Goal: Task Accomplishment & Management: Complete application form

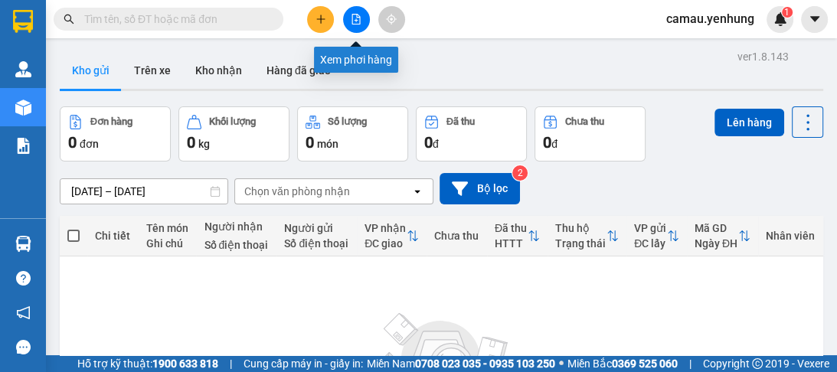
click at [343, 12] on button at bounding box center [356, 19] width 27 height 27
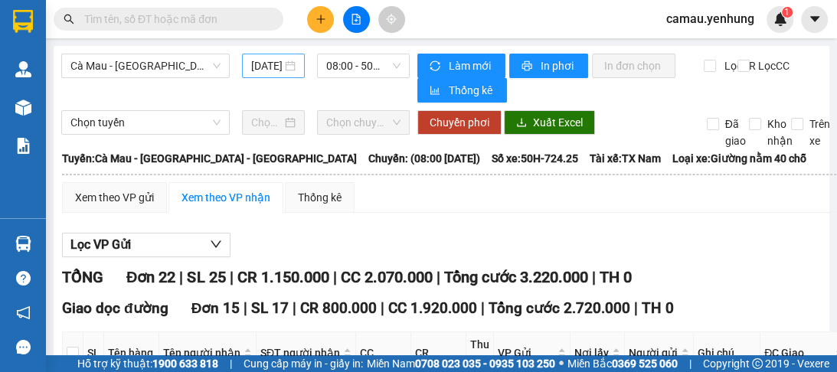
click at [267, 67] on input "[DATE]" at bounding box center [266, 65] width 31 height 17
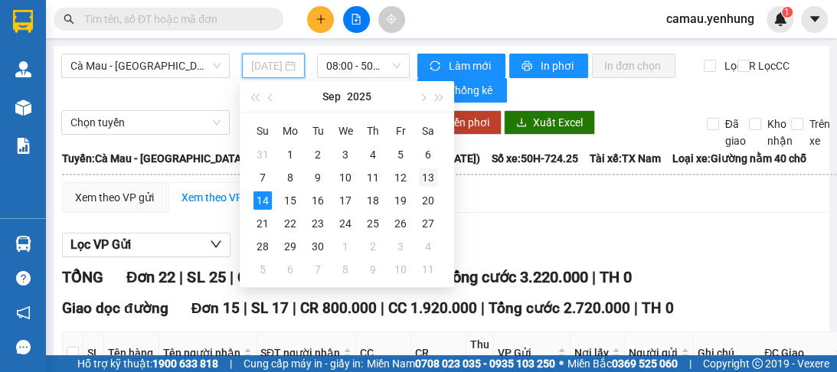
click at [427, 181] on div "13" at bounding box center [428, 177] width 18 height 18
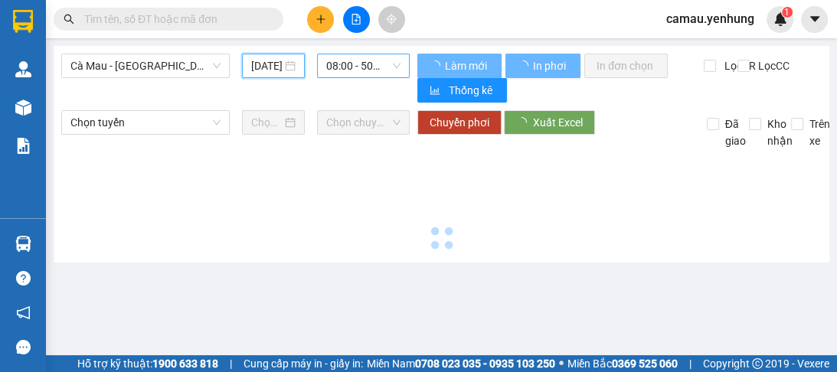
type input "[DATE]"
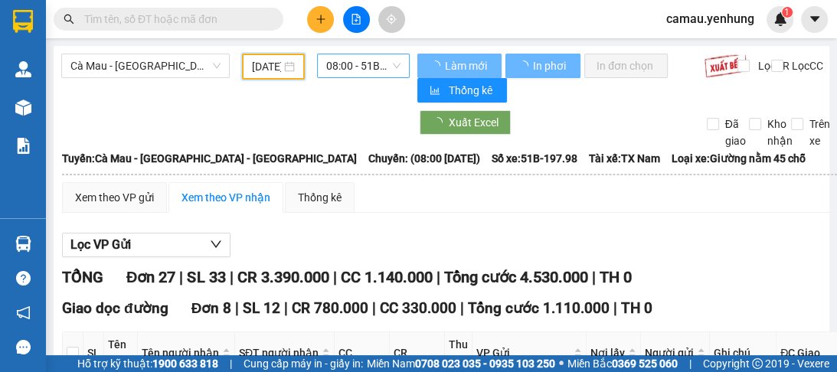
click at [319, 69] on div "08:00 - 51B-197.98" at bounding box center [363, 66] width 93 height 25
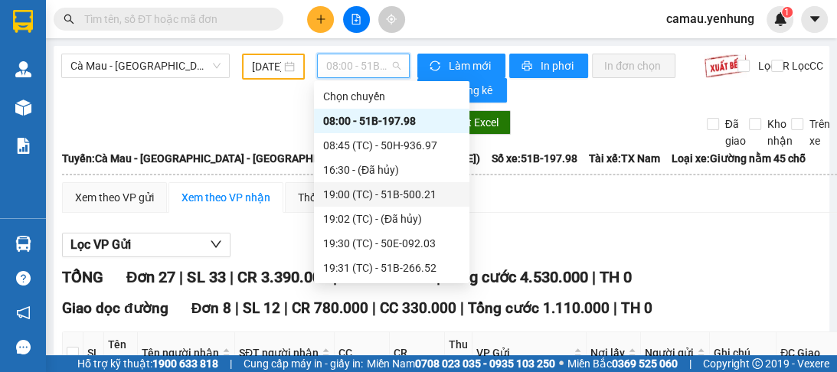
click at [339, 190] on div "19:00 (TC) - 51B-500.21" at bounding box center [391, 194] width 137 height 17
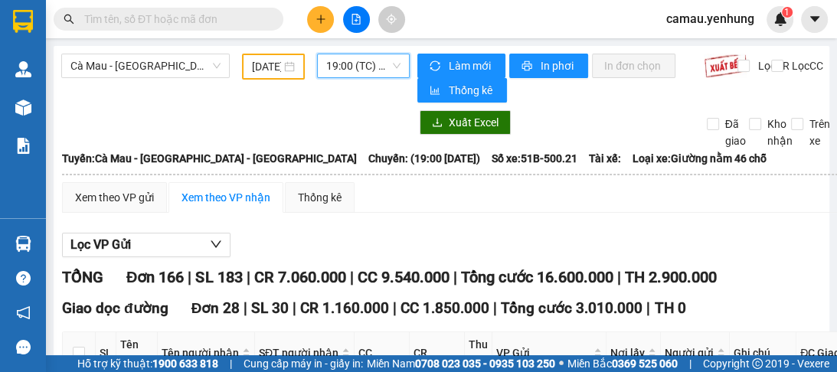
scroll to position [61, 0]
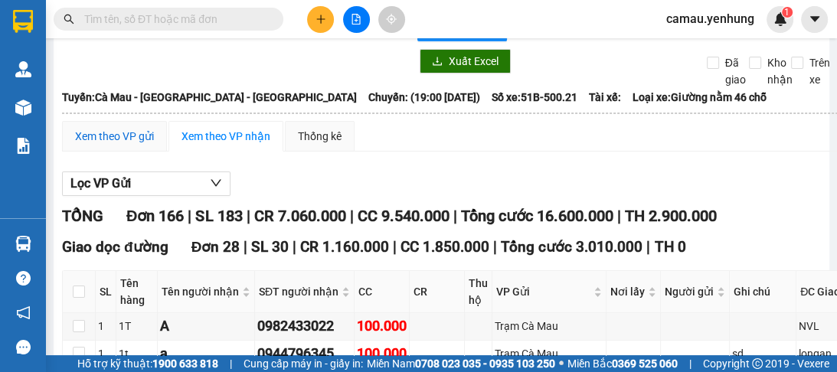
click at [126, 139] on div "Xem theo VP gửi" at bounding box center [114, 136] width 79 height 17
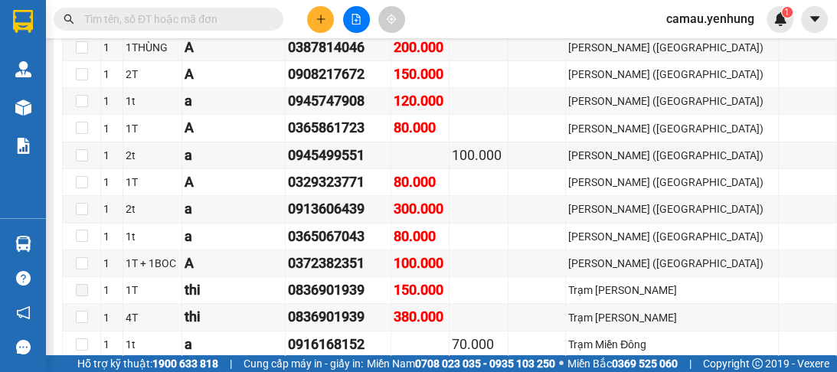
scroll to position [4104, 0]
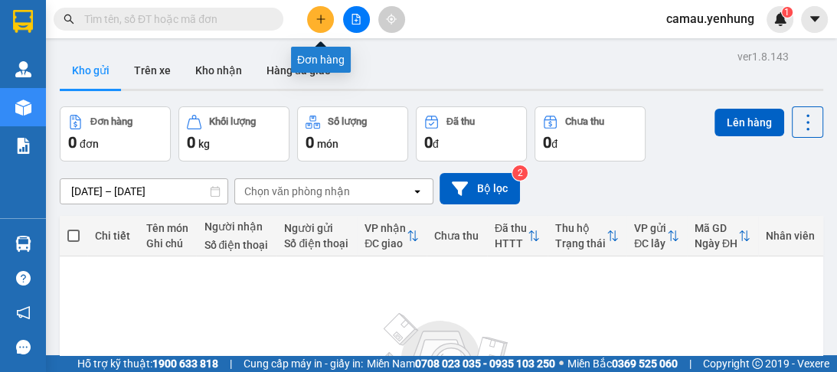
click at [329, 18] on button at bounding box center [320, 19] width 27 height 27
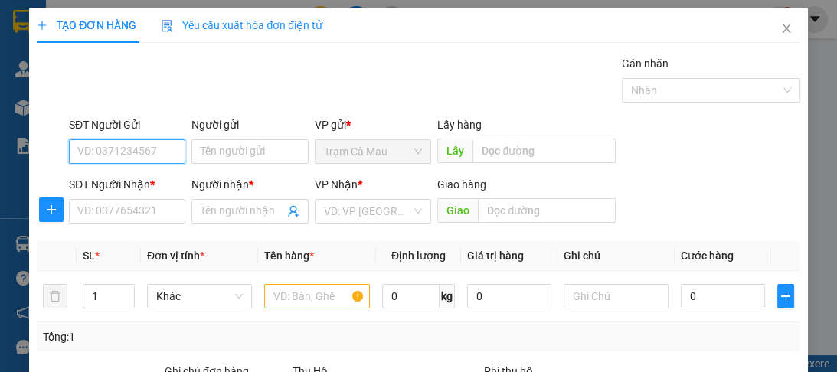
scroll to position [184, 0]
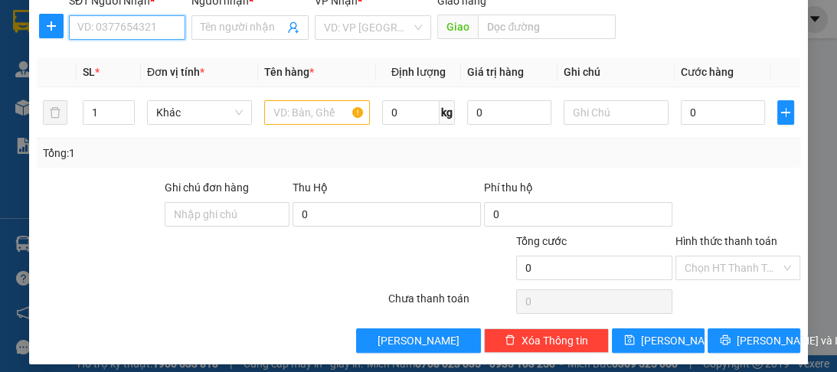
click at [119, 33] on input "SĐT Người Nhận *" at bounding box center [127, 27] width 116 height 25
click at [113, 29] on input "SĐT Người Nhận *" at bounding box center [127, 27] width 116 height 25
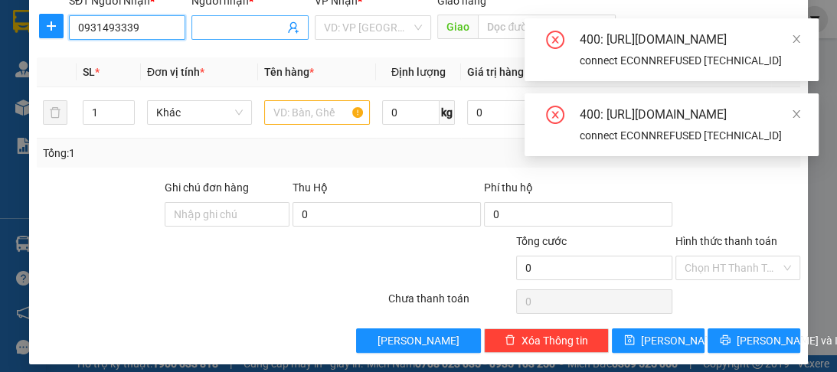
type input "0931493339"
click at [208, 24] on input "Người nhận *" at bounding box center [242, 27] width 83 height 17
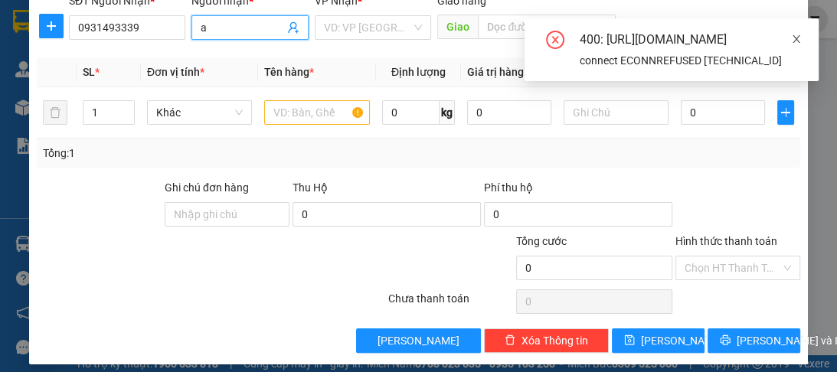
type input "a"
click at [800, 38] on icon "close" at bounding box center [796, 39] width 11 height 11
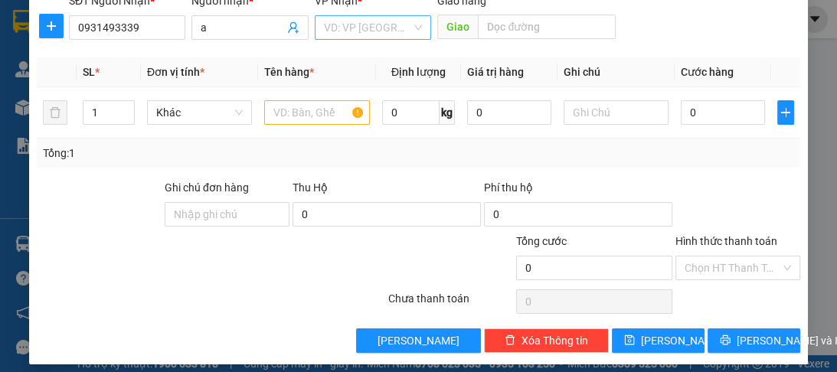
click at [346, 28] on input "search" at bounding box center [367, 27] width 87 height 23
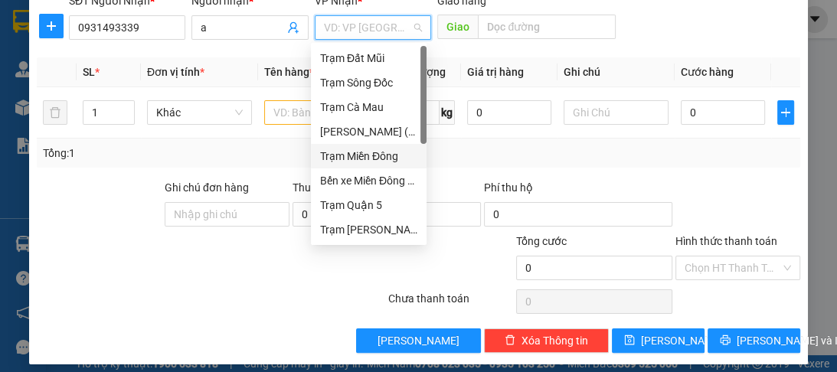
click at [370, 152] on div "Trạm Miền Đông" at bounding box center [368, 156] width 97 height 17
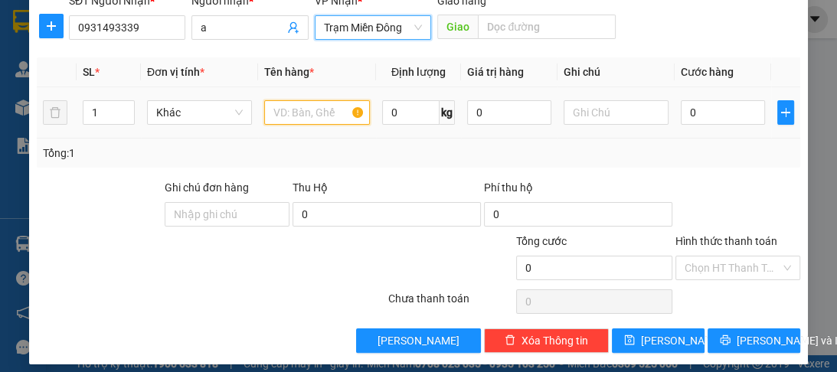
click at [313, 117] on input "text" at bounding box center [316, 112] width 105 height 25
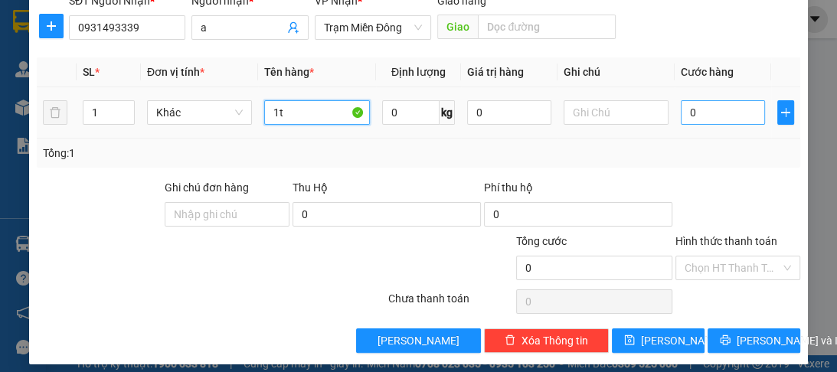
type input "1t"
click at [743, 110] on input "0" at bounding box center [723, 112] width 84 height 25
type input "6"
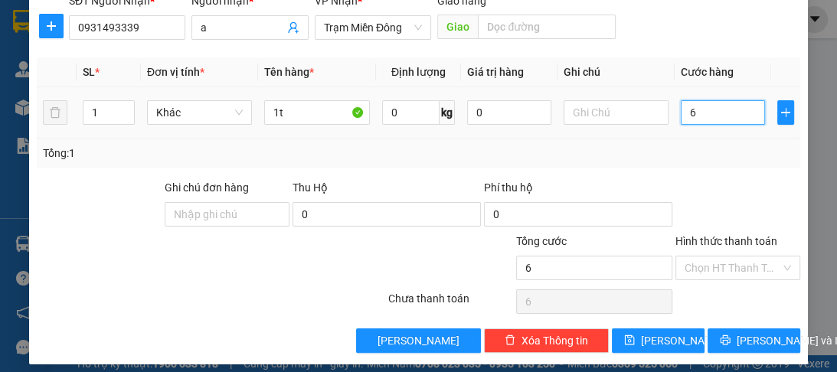
type input "60"
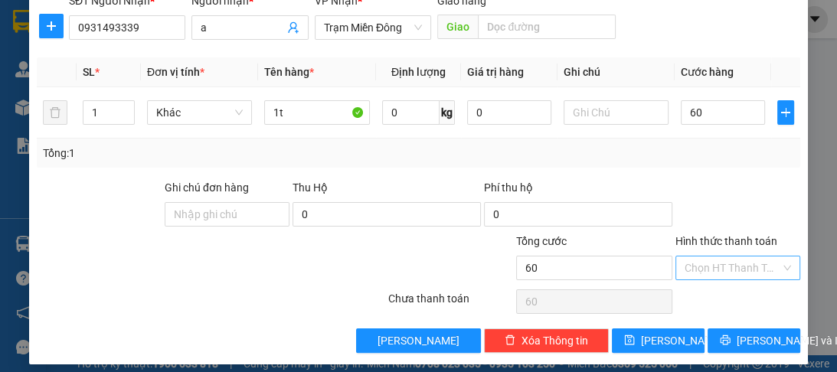
type input "60.000"
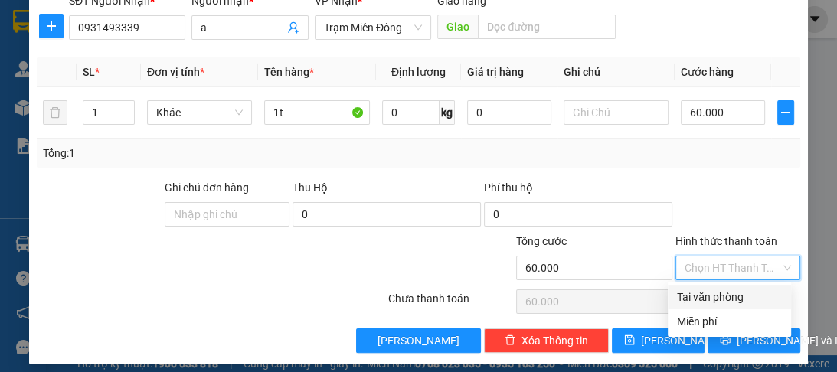
click at [722, 262] on input "Hình thức thanh toán" at bounding box center [733, 268] width 96 height 23
click at [715, 294] on div "Tại văn phòng" at bounding box center [729, 297] width 105 height 17
type input "0"
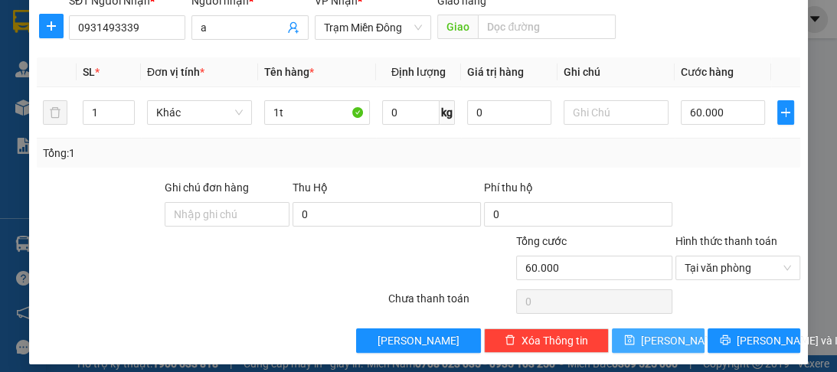
click at [650, 332] on span "Lưu" at bounding box center [682, 340] width 82 height 17
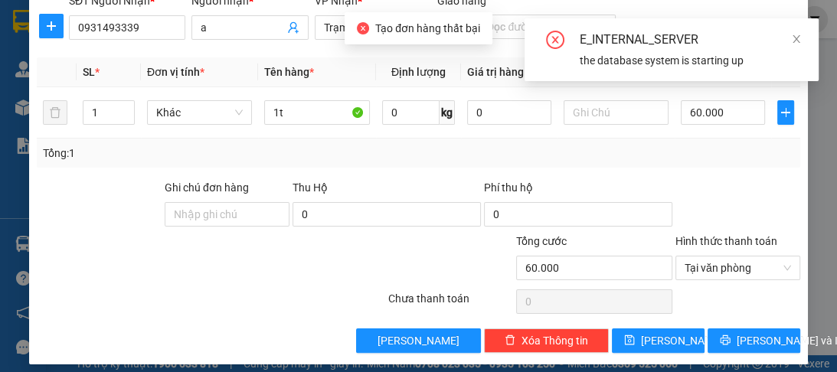
click at [544, 34] on div "E_INTERNAL_SERVER the database system is starting up" at bounding box center [671, 50] width 257 height 38
click at [798, 39] on icon "close" at bounding box center [796, 39] width 11 height 11
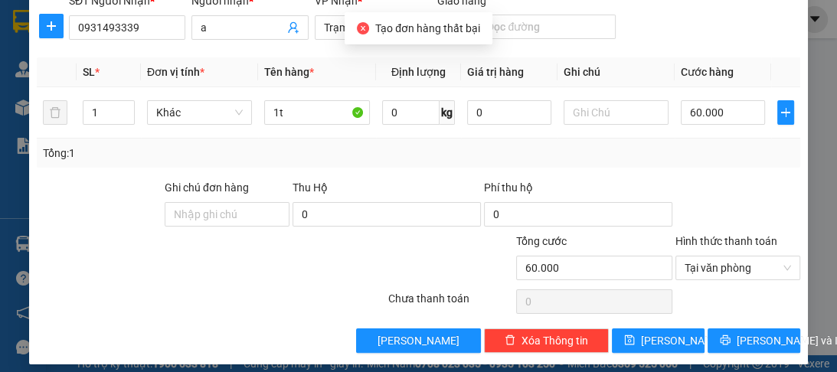
click at [364, 22] on icon "close-circle" at bounding box center [363, 28] width 12 height 12
click at [655, 340] on span "Lưu" at bounding box center [682, 340] width 82 height 17
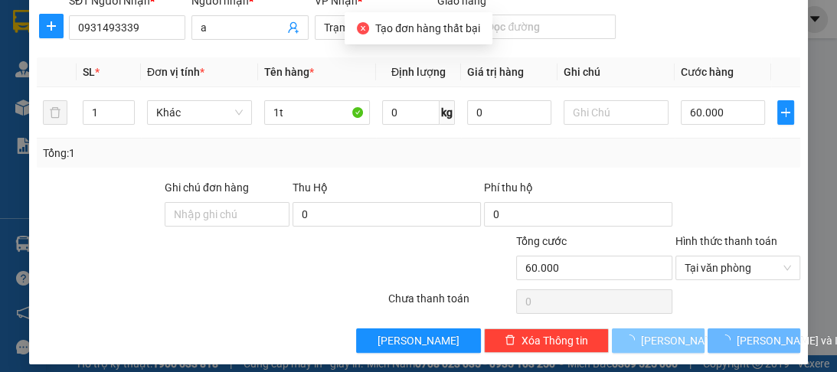
type input "0"
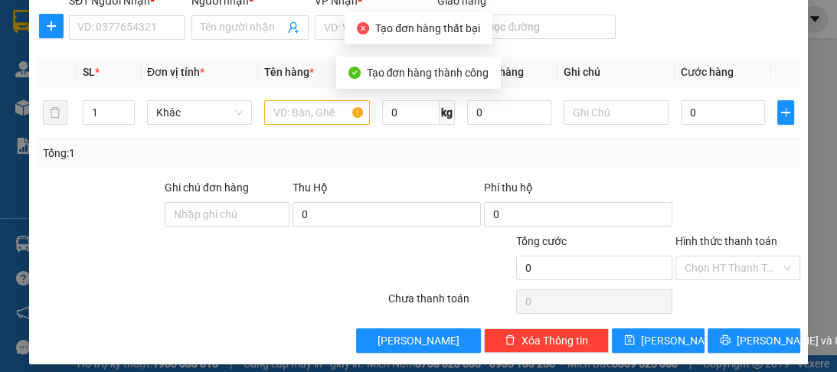
click at [376, 24] on span "Tạo đơn hàng thất bại" at bounding box center [427, 28] width 105 height 12
click at [138, 32] on input "SĐT Người Nhận *" at bounding box center [127, 27] width 116 height 25
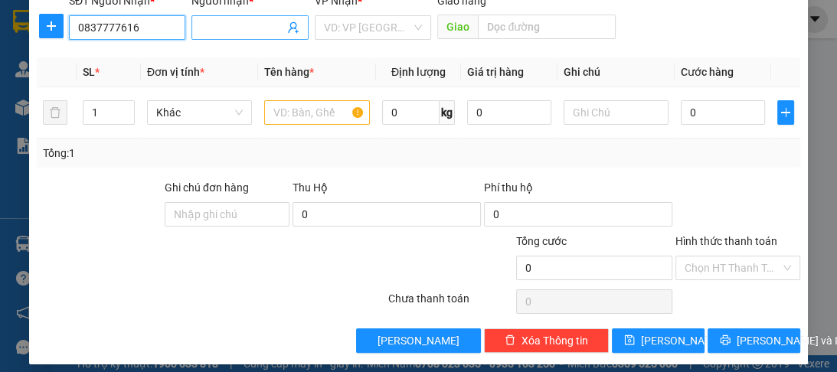
type input "0837777616"
click at [228, 38] on span at bounding box center [249, 27] width 116 height 25
type input "a"
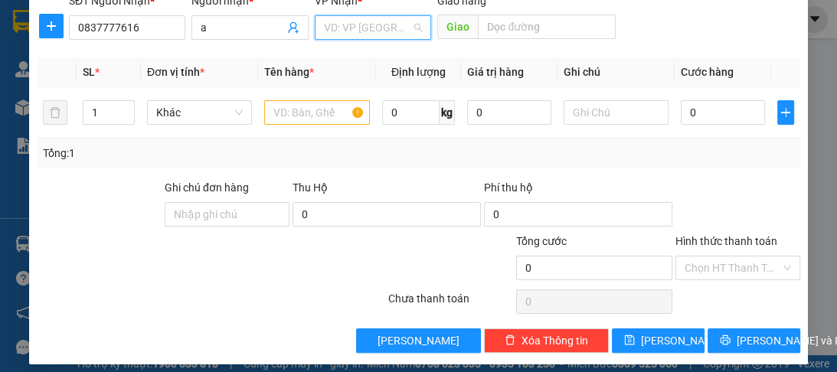
drag, startPoint x: 345, startPoint y: 28, endPoint x: 352, endPoint y: 132, distance: 104.4
click at [345, 30] on input "search" at bounding box center [367, 27] width 87 height 23
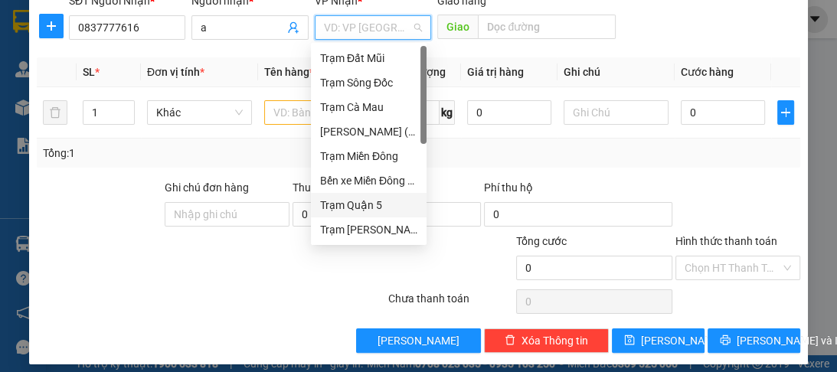
drag, startPoint x: 369, startPoint y: 203, endPoint x: 505, endPoint y: 67, distance: 191.7
click at [398, 175] on div "Trạm Đất Mũi Trạm Sông Đốc Trạm Cà Mau Bình Dương (BX Bàu Bàng) Trạm Miền Đông …" at bounding box center [369, 168] width 116 height 245
drag, startPoint x: 334, startPoint y: 199, endPoint x: 475, endPoint y: 111, distance: 166.2
click at [342, 193] on div "Trạm Quận 5" at bounding box center [369, 205] width 116 height 25
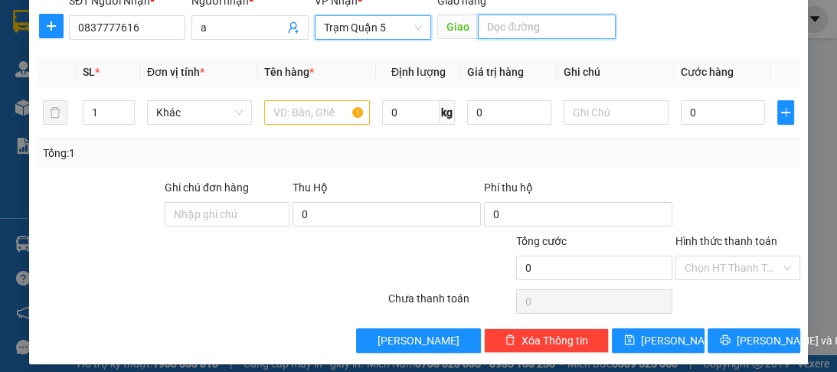
click at [513, 26] on input "text" at bounding box center [547, 27] width 138 height 25
click at [495, 29] on input "p lng" at bounding box center [547, 27] width 138 height 25
type input "p long"
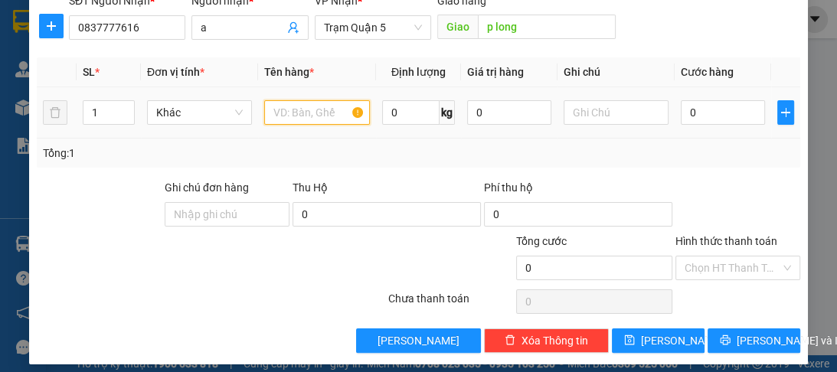
click at [315, 111] on input "text" at bounding box center [316, 112] width 105 height 25
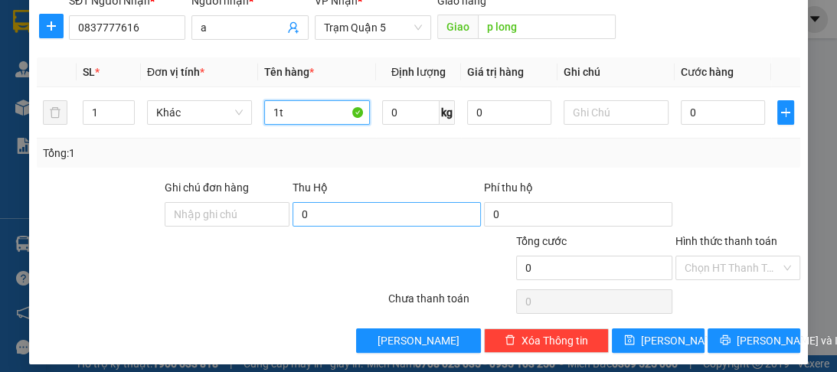
type input "1t"
click at [346, 208] on input "0" at bounding box center [387, 214] width 188 height 25
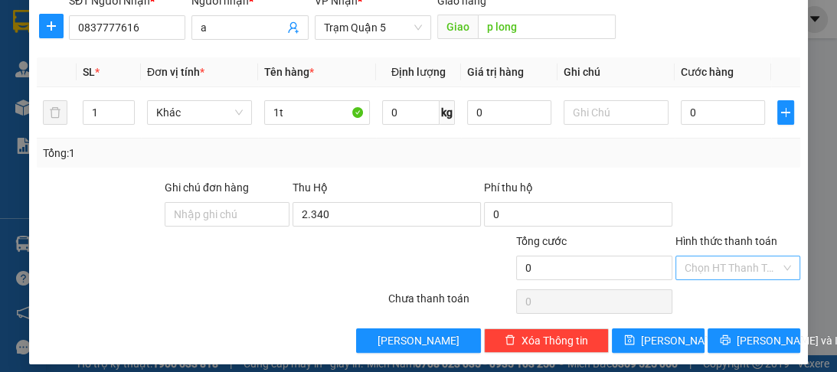
type input "2.340.000"
drag, startPoint x: 717, startPoint y: 273, endPoint x: 717, endPoint y: 299, distance: 26.0
click at [717, 276] on input "Hình thức thanh toán" at bounding box center [733, 268] width 96 height 23
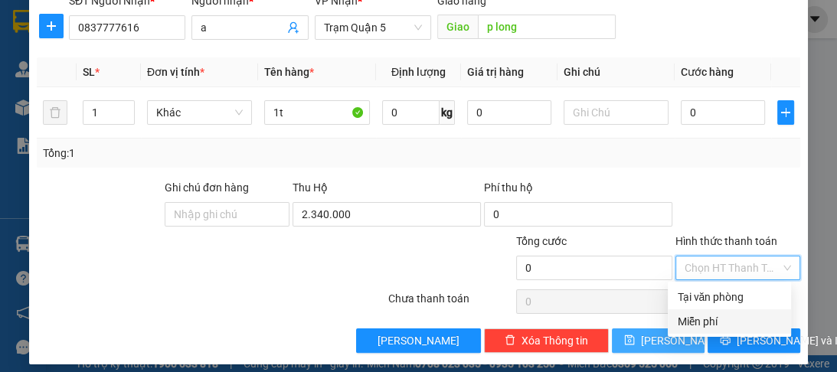
drag, startPoint x: 714, startPoint y: 315, endPoint x: 678, endPoint y: 350, distance: 49.3
click at [708, 323] on div "Miễn phí" at bounding box center [729, 321] width 105 height 17
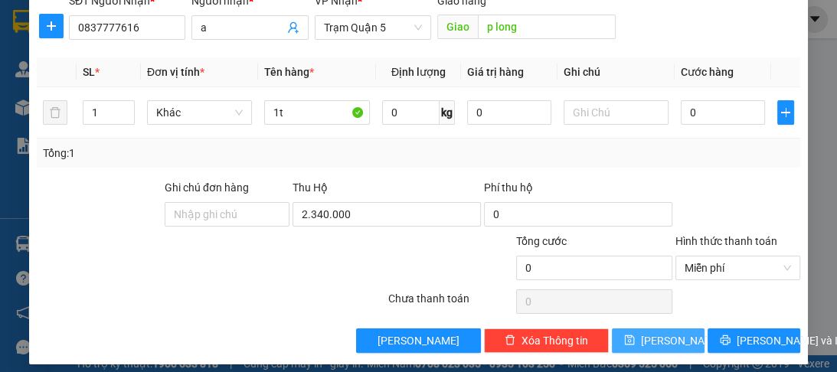
click at [665, 342] on span "Lưu" at bounding box center [682, 340] width 82 height 17
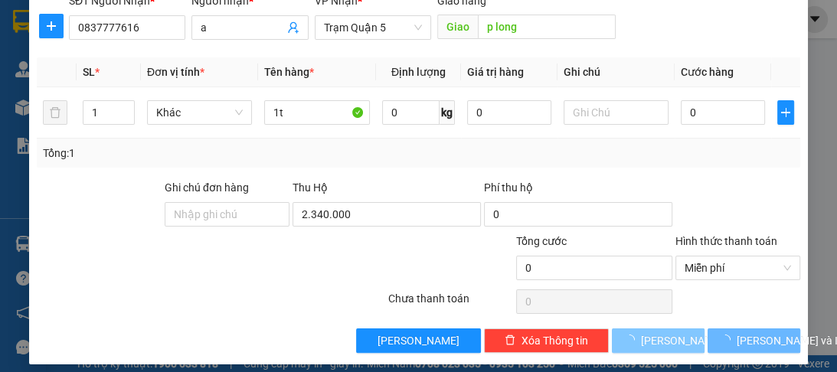
type input "0"
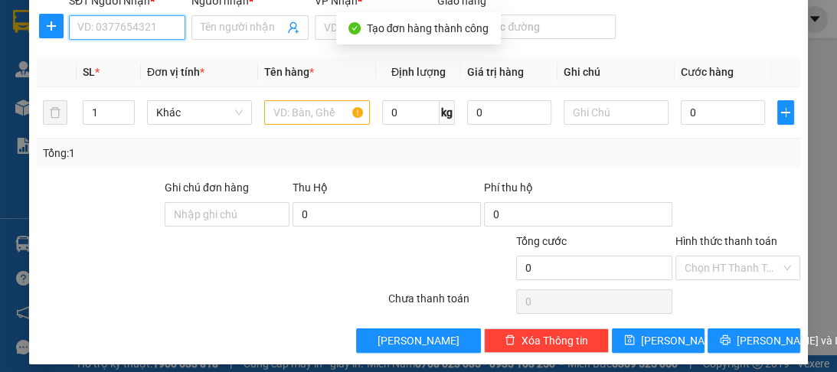
click at [109, 25] on input "SĐT Người Nhận *" at bounding box center [127, 27] width 116 height 25
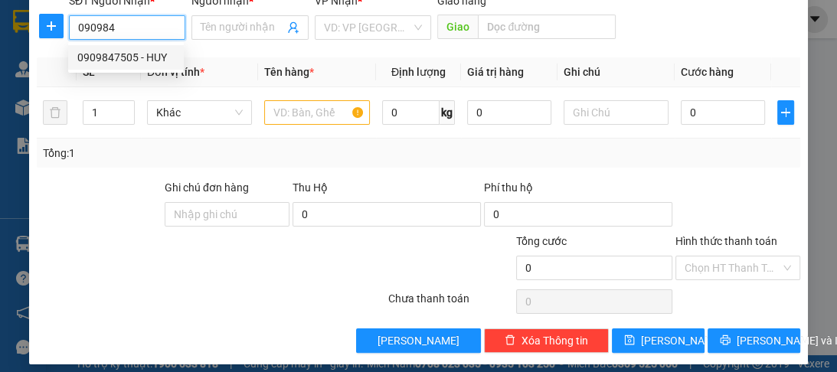
click at [119, 64] on div "0909847505 - HUY" at bounding box center [125, 57] width 97 height 17
type input "0909847505"
type input "HUY"
type input "30.000"
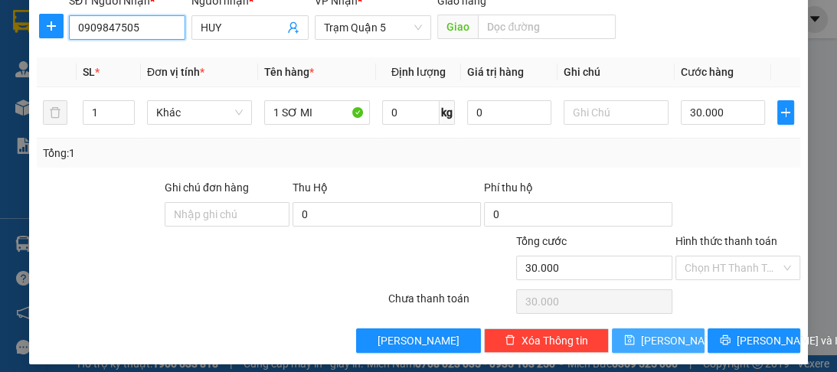
type input "0909847505"
click at [650, 346] on span "Lưu" at bounding box center [682, 340] width 82 height 17
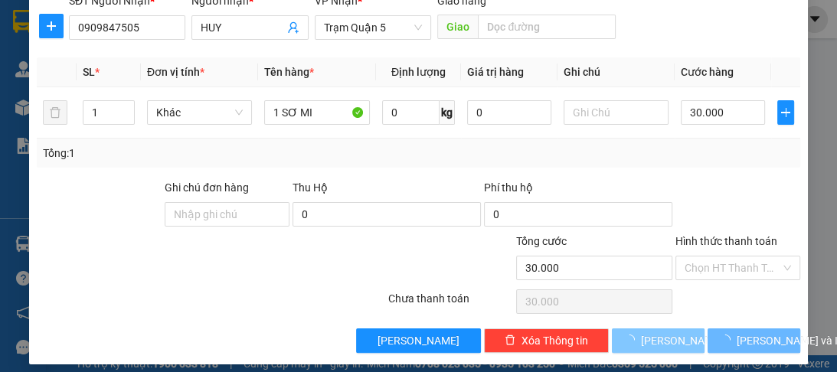
type input "0"
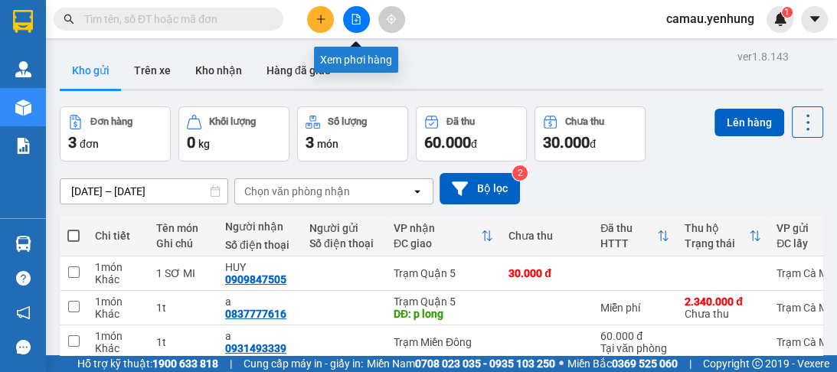
click at [358, 15] on icon "file-add" at bounding box center [356, 19] width 8 height 11
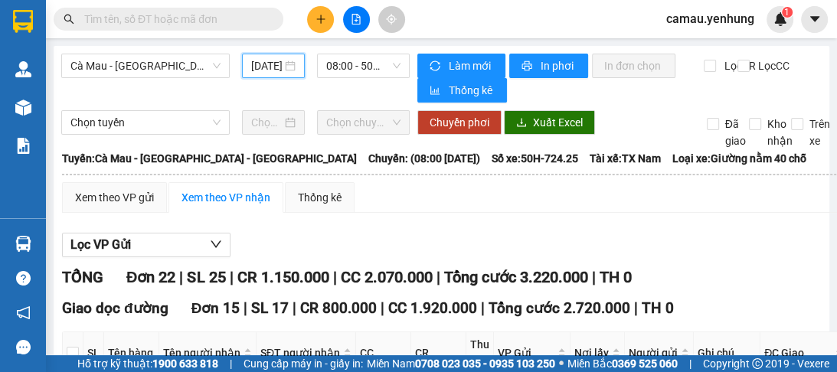
click at [275, 67] on input "[DATE]" at bounding box center [266, 65] width 31 height 17
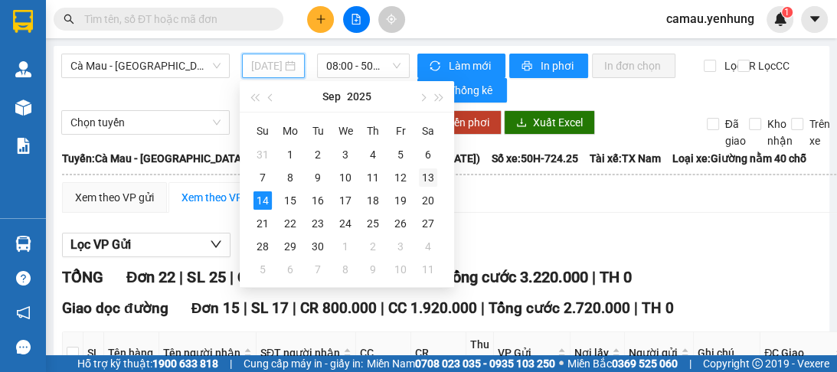
click at [423, 175] on div "13" at bounding box center [428, 177] width 18 height 18
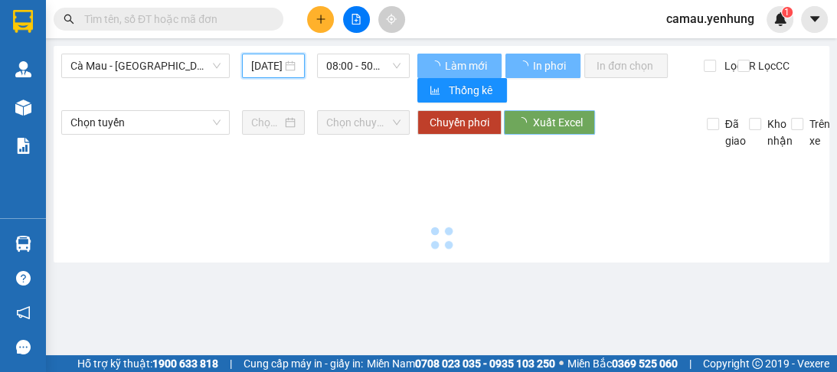
type input "[DATE]"
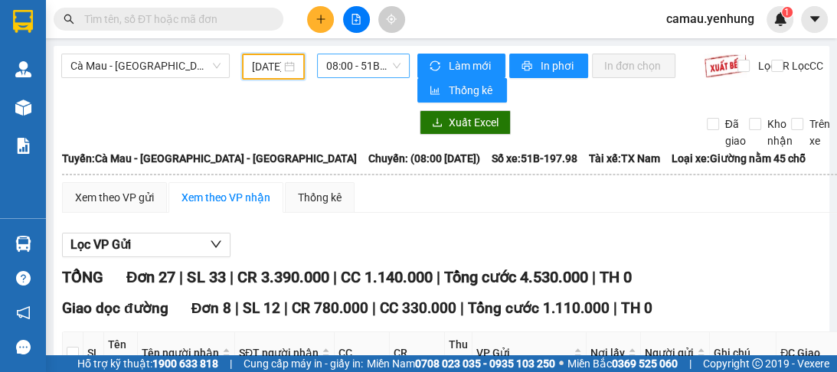
click at [342, 64] on span "08:00 - 51B-197.98" at bounding box center [363, 65] width 74 height 23
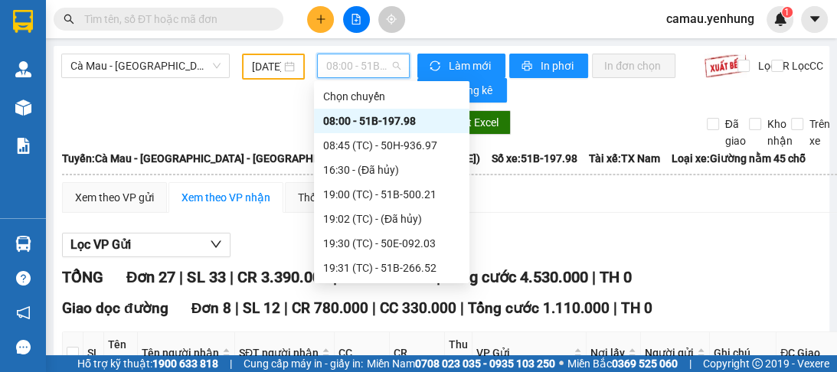
click at [372, 118] on div "08:00 - 51B-197.98" at bounding box center [391, 121] width 137 height 17
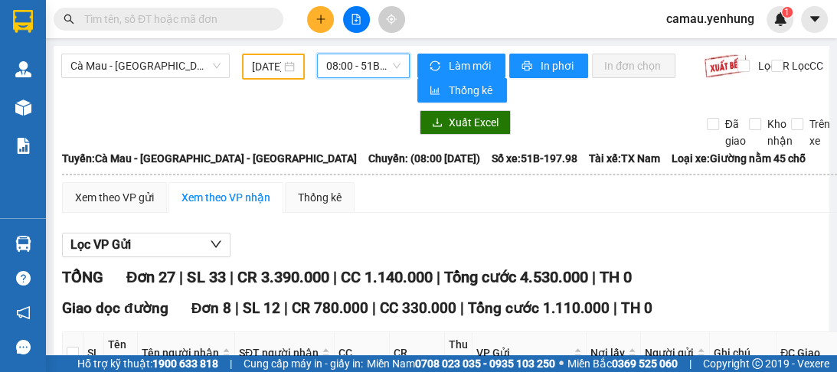
scroll to position [123, 0]
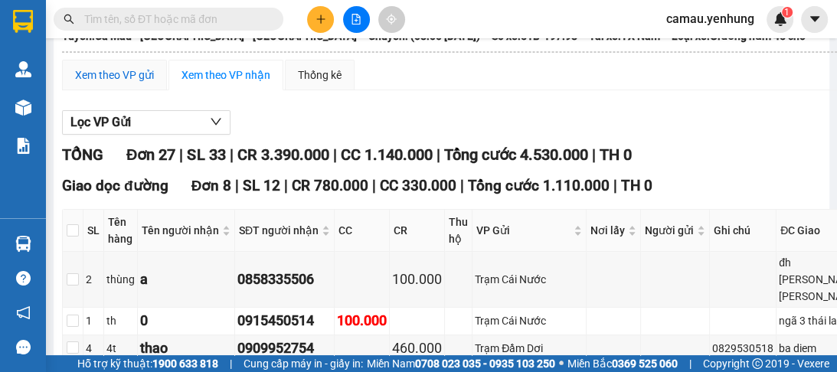
click at [116, 78] on div "Xem theo VP gửi" at bounding box center [114, 75] width 79 height 17
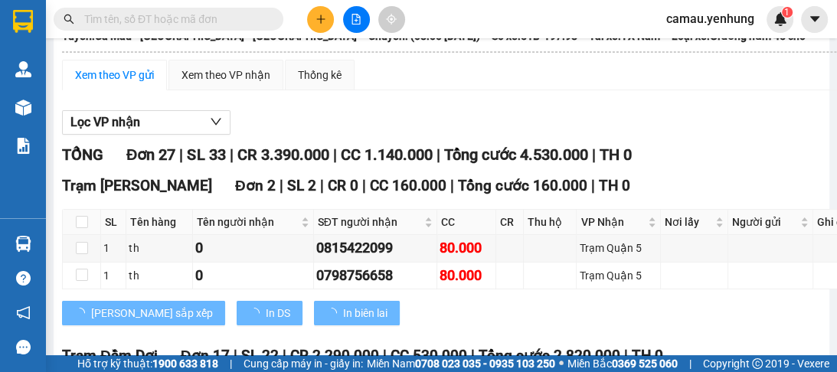
click at [116, 74] on div "Xem theo VP gửi" at bounding box center [114, 75] width 79 height 17
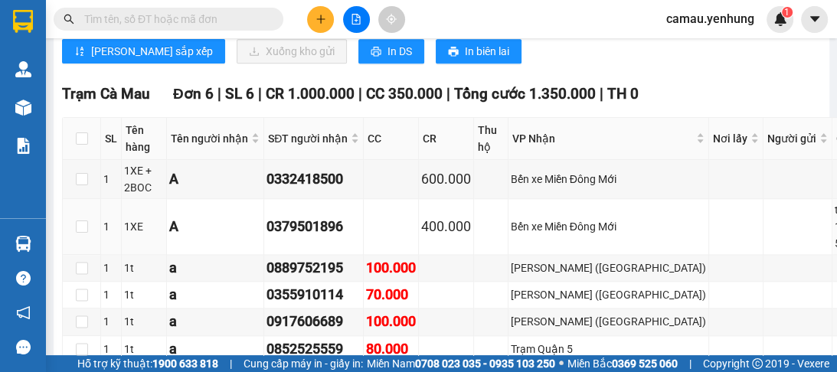
scroll to position [1524, 0]
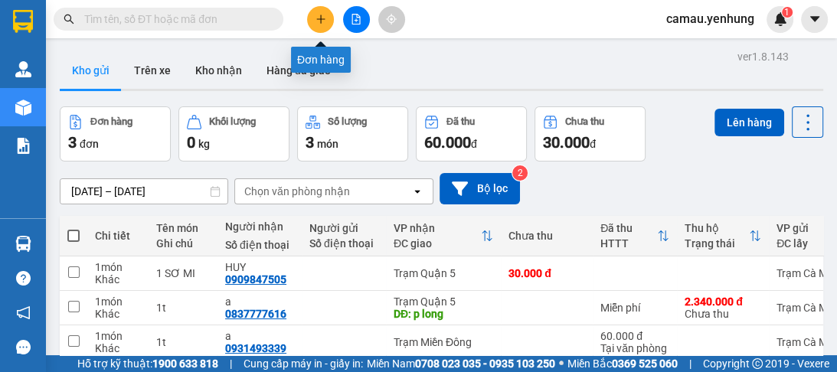
click at [314, 22] on button at bounding box center [320, 19] width 27 height 27
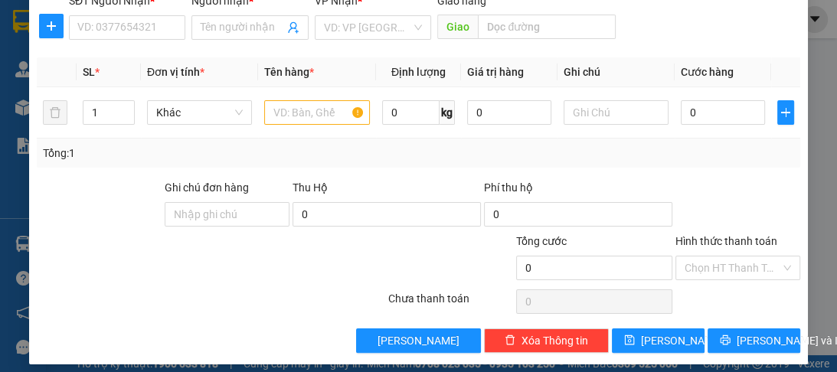
scroll to position [193, 0]
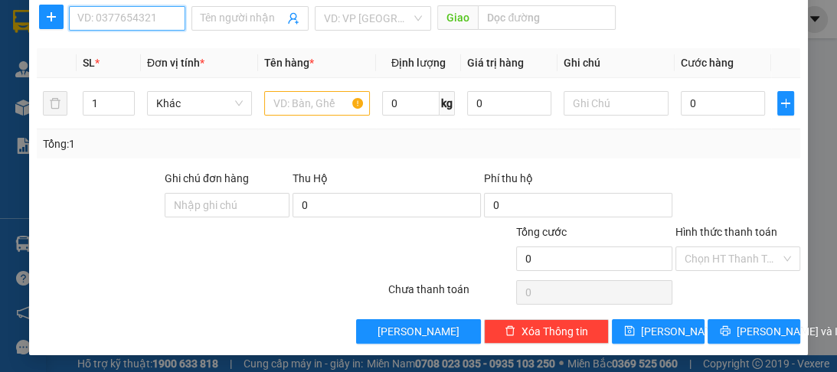
click at [98, 18] on input "SĐT Người Nhận *" at bounding box center [127, 18] width 116 height 25
type input "0949725857"
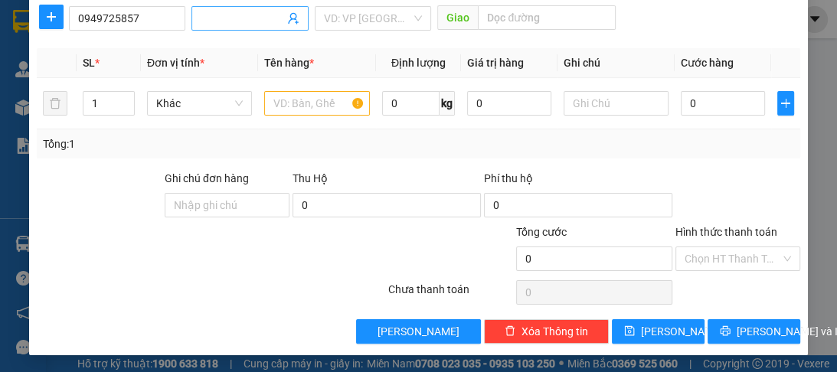
click at [239, 18] on input "Người nhận *" at bounding box center [242, 18] width 83 height 17
type input "a"
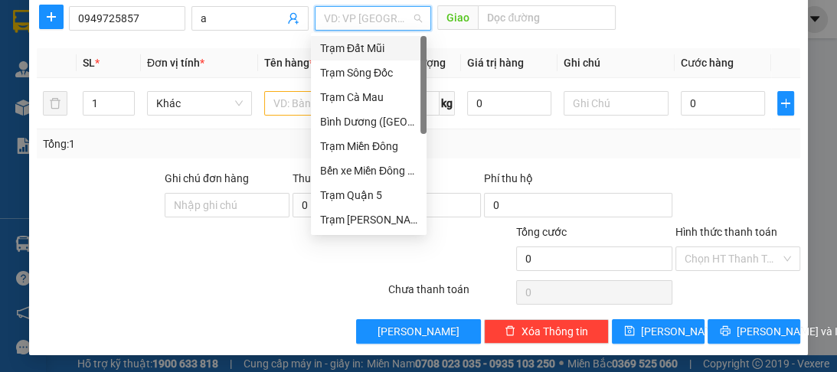
click at [349, 9] on input "search" at bounding box center [367, 18] width 87 height 23
click at [361, 123] on div "[PERSON_NAME] ([GEOGRAPHIC_DATA])" at bounding box center [368, 121] width 97 height 17
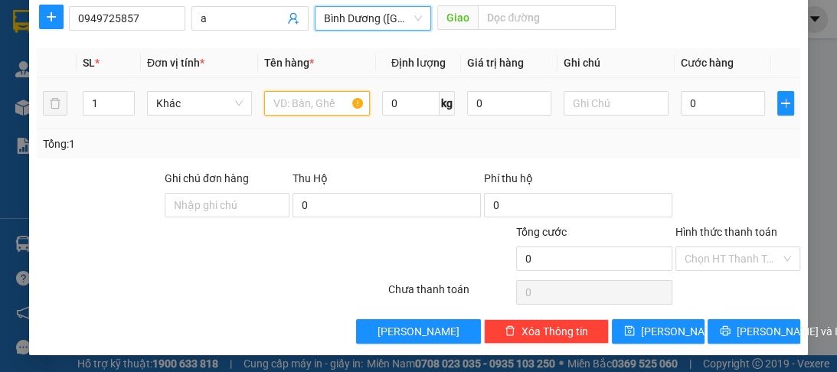
click at [322, 102] on input "text" at bounding box center [316, 103] width 105 height 25
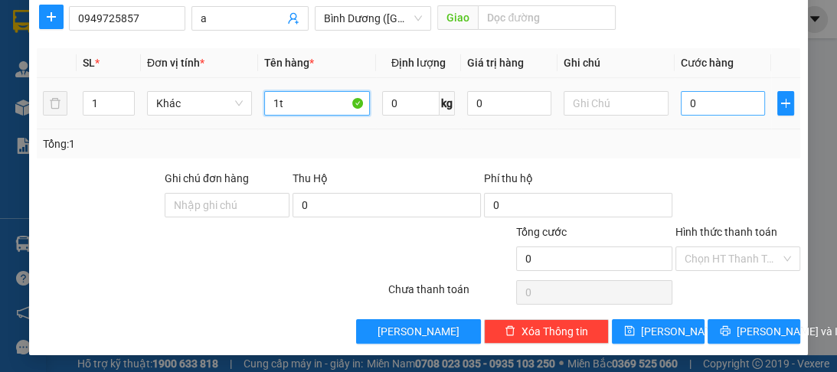
type input "1t"
click at [716, 103] on input "0" at bounding box center [723, 103] width 84 height 25
type input "1"
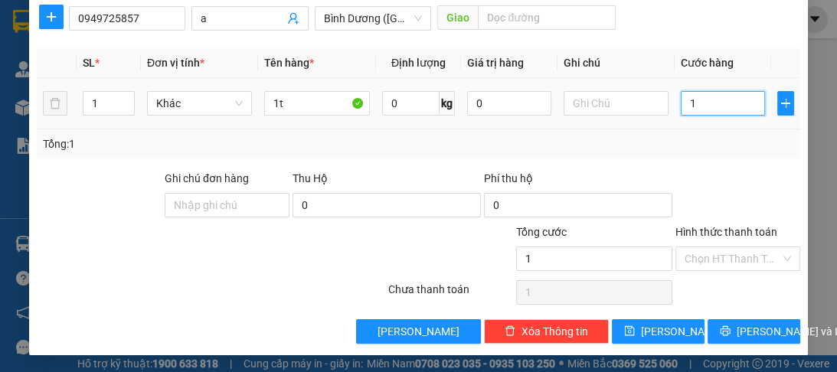
type input "10"
type input "100"
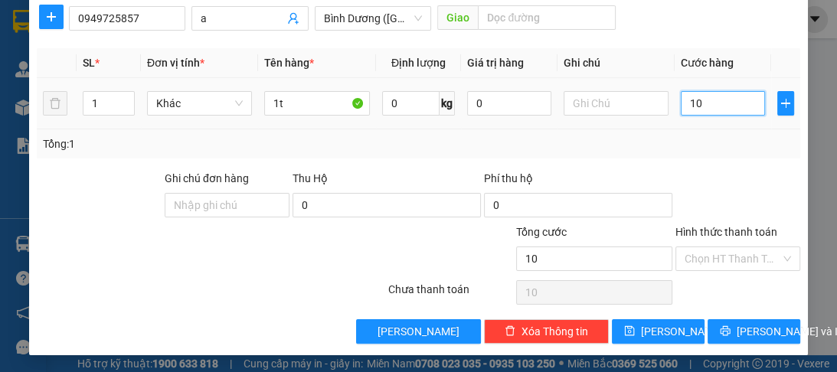
type input "100"
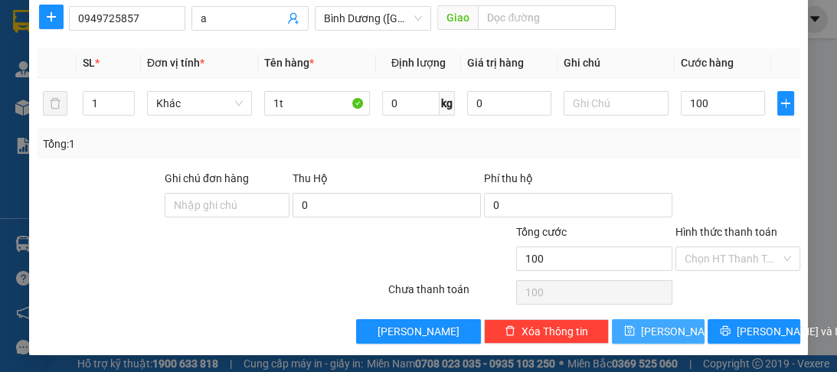
type input "100.000"
click at [668, 331] on button "Lưu" at bounding box center [658, 331] width 93 height 25
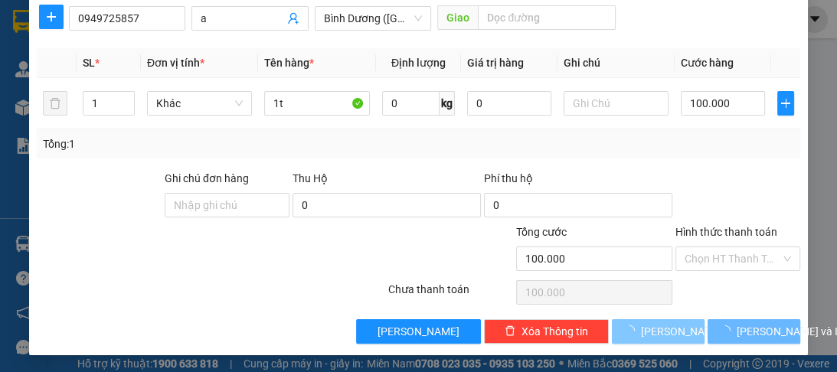
type input "0"
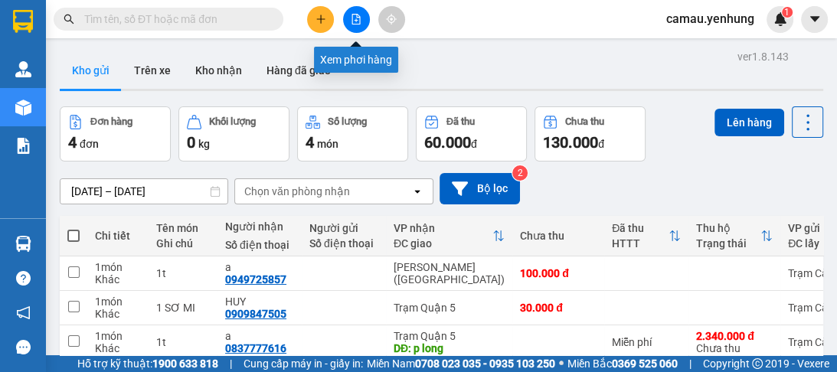
click at [352, 16] on icon "file-add" at bounding box center [356, 19] width 8 height 11
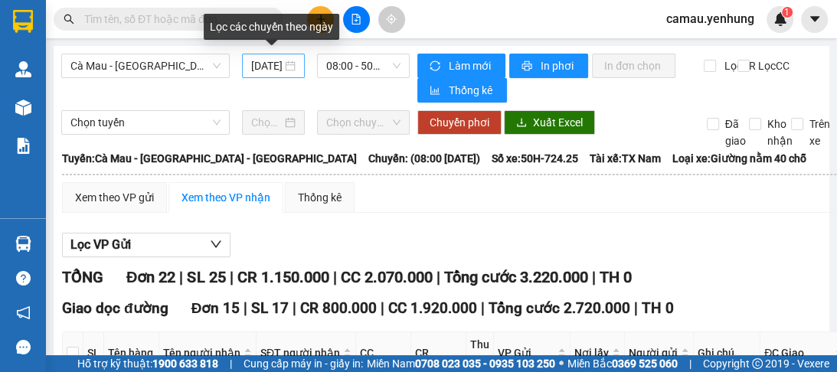
click at [257, 67] on input "[DATE]" at bounding box center [266, 65] width 31 height 17
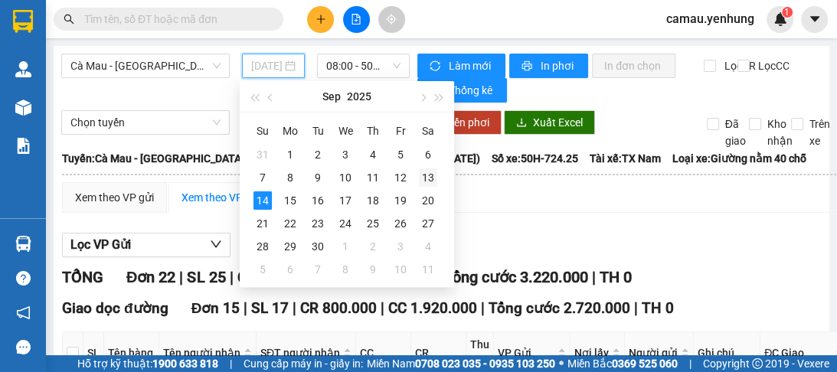
click at [436, 177] on div "13" at bounding box center [428, 177] width 18 height 18
type input "[DATE]"
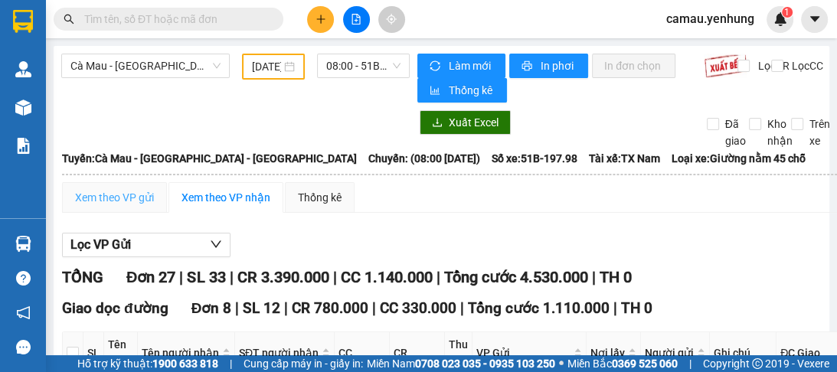
click at [129, 210] on div "Xem theo VP gửi" at bounding box center [114, 197] width 105 height 31
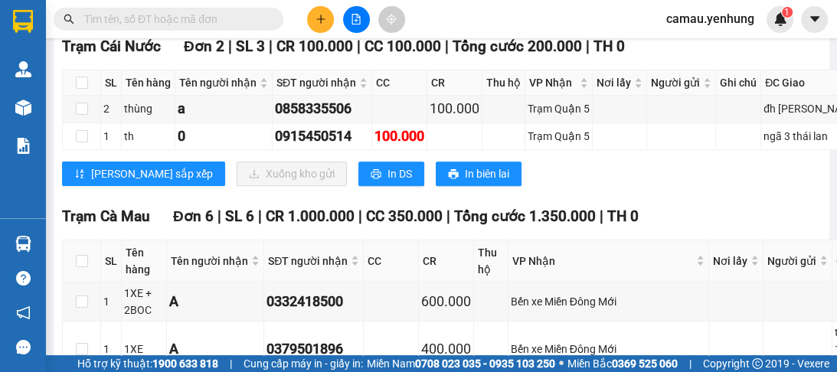
scroll to position [1409, 0]
